Goal: Information Seeking & Learning: Learn about a topic

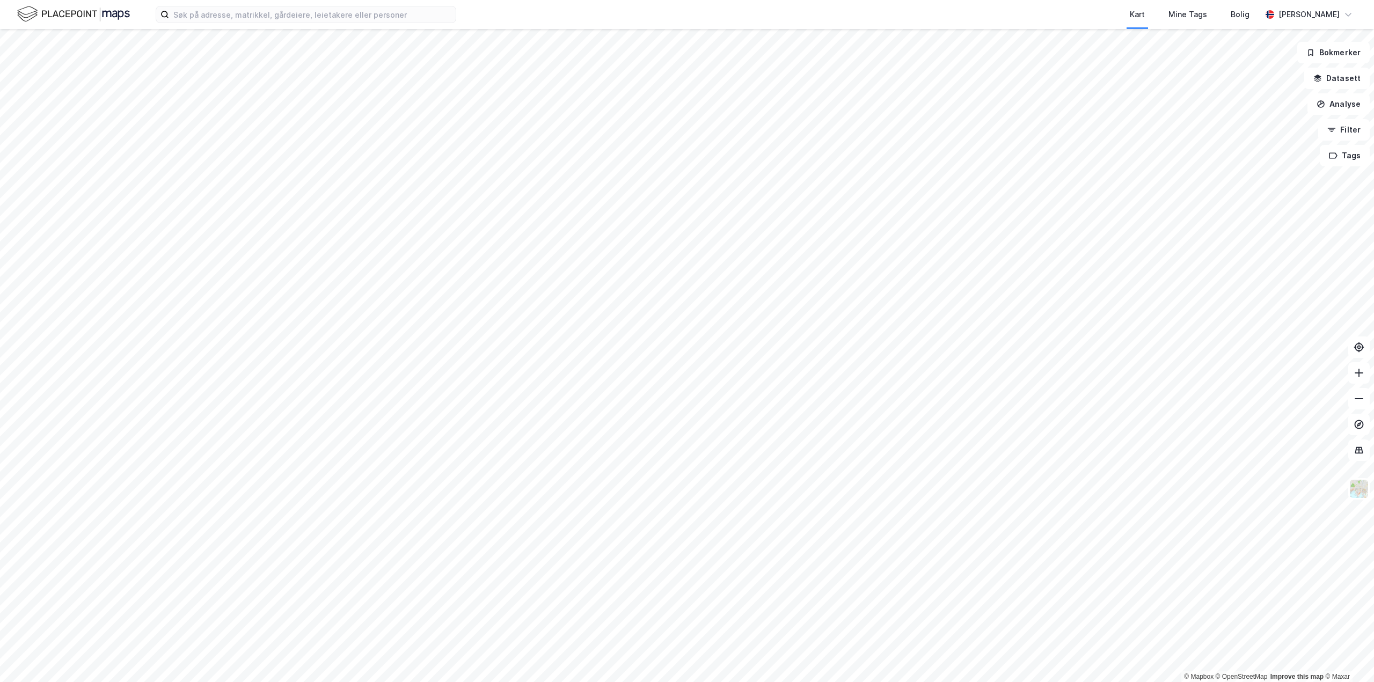
click at [309, 23] on div "Kart Mine Tags Bolig [PERSON_NAME]" at bounding box center [687, 14] width 1374 height 29
click at [310, 12] on input at bounding box center [312, 14] width 287 height 16
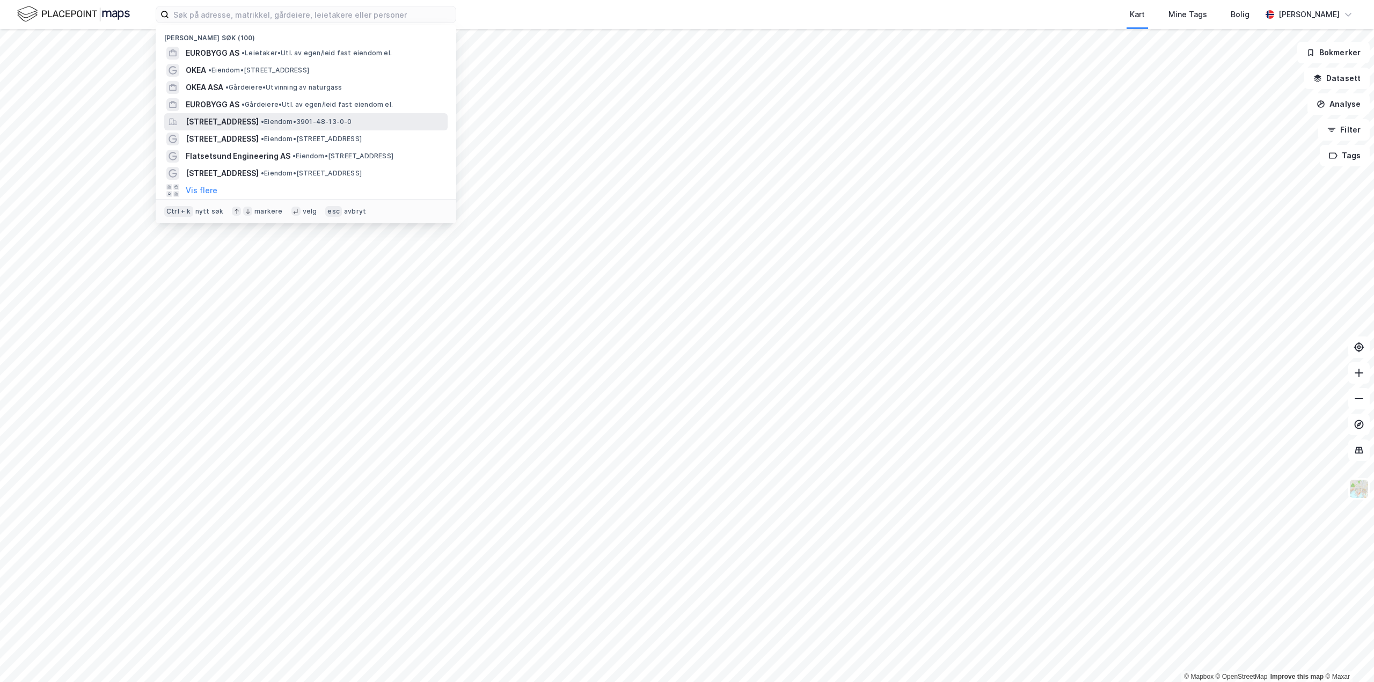
click at [259, 123] on span "[STREET_ADDRESS]" at bounding box center [222, 121] width 73 height 13
